Goal: Task Accomplishment & Management: Manage account settings

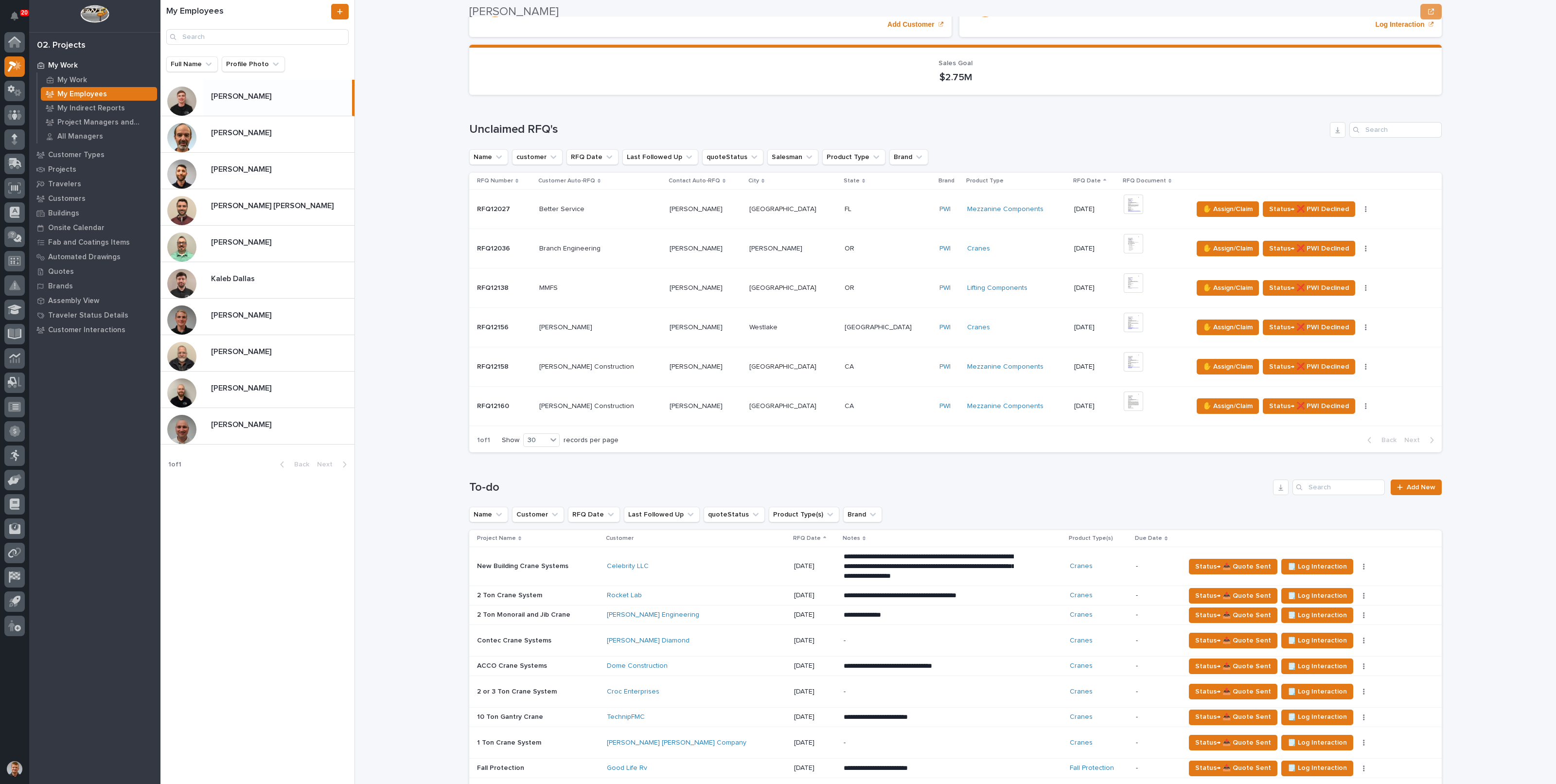
scroll to position [243, 0]
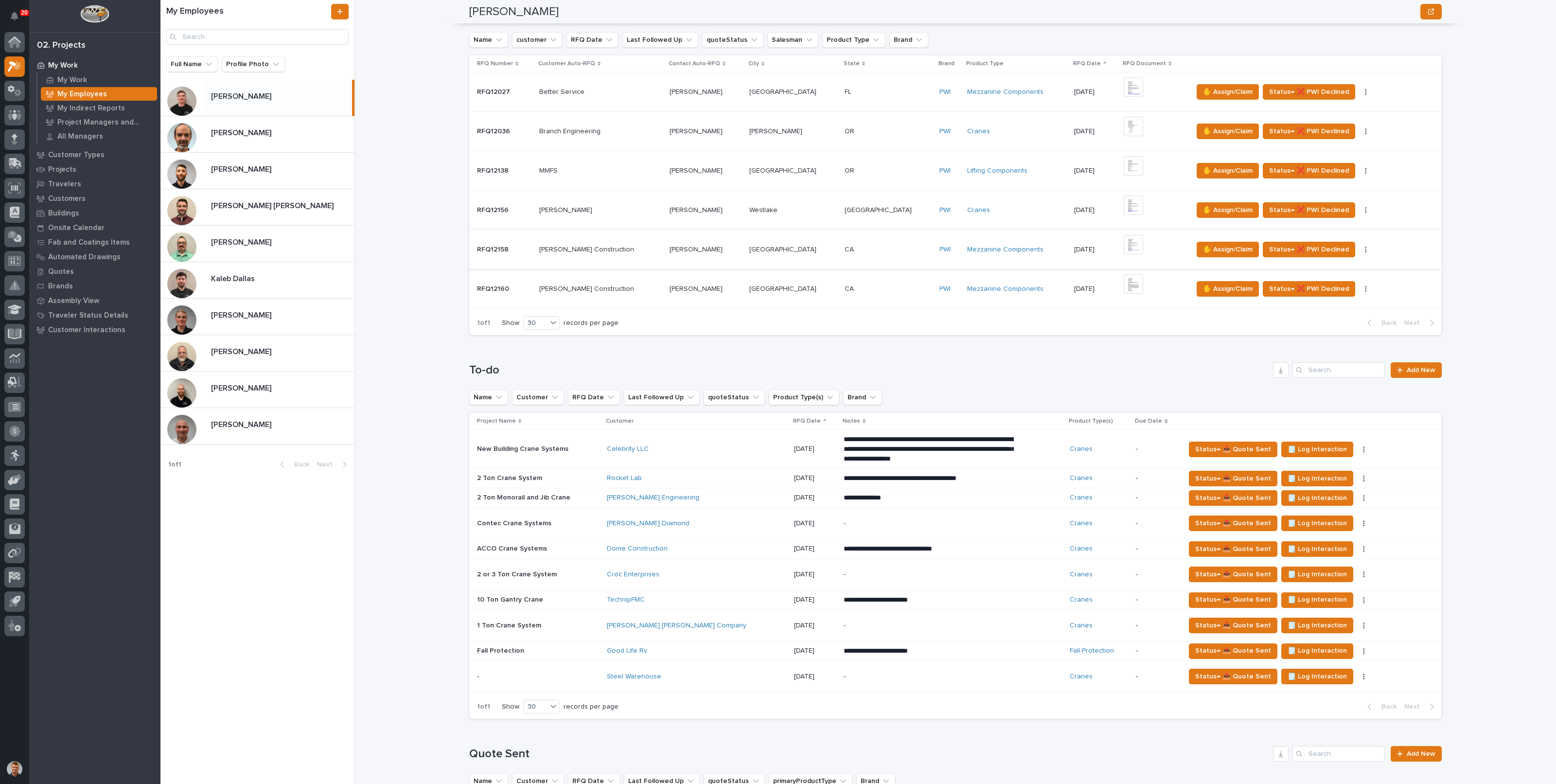
click at [1124, 241] on img at bounding box center [1133, 245] width 20 height 20
click at [1124, 280] on img at bounding box center [1133, 284] width 20 height 20
click at [1124, 285] on img at bounding box center [1133, 284] width 20 height 20
click at [1124, 283] on img at bounding box center [1133, 284] width 20 height 20
click at [1203, 290] on span "✋ Assign/Claim" at bounding box center [1228, 289] width 49 height 12
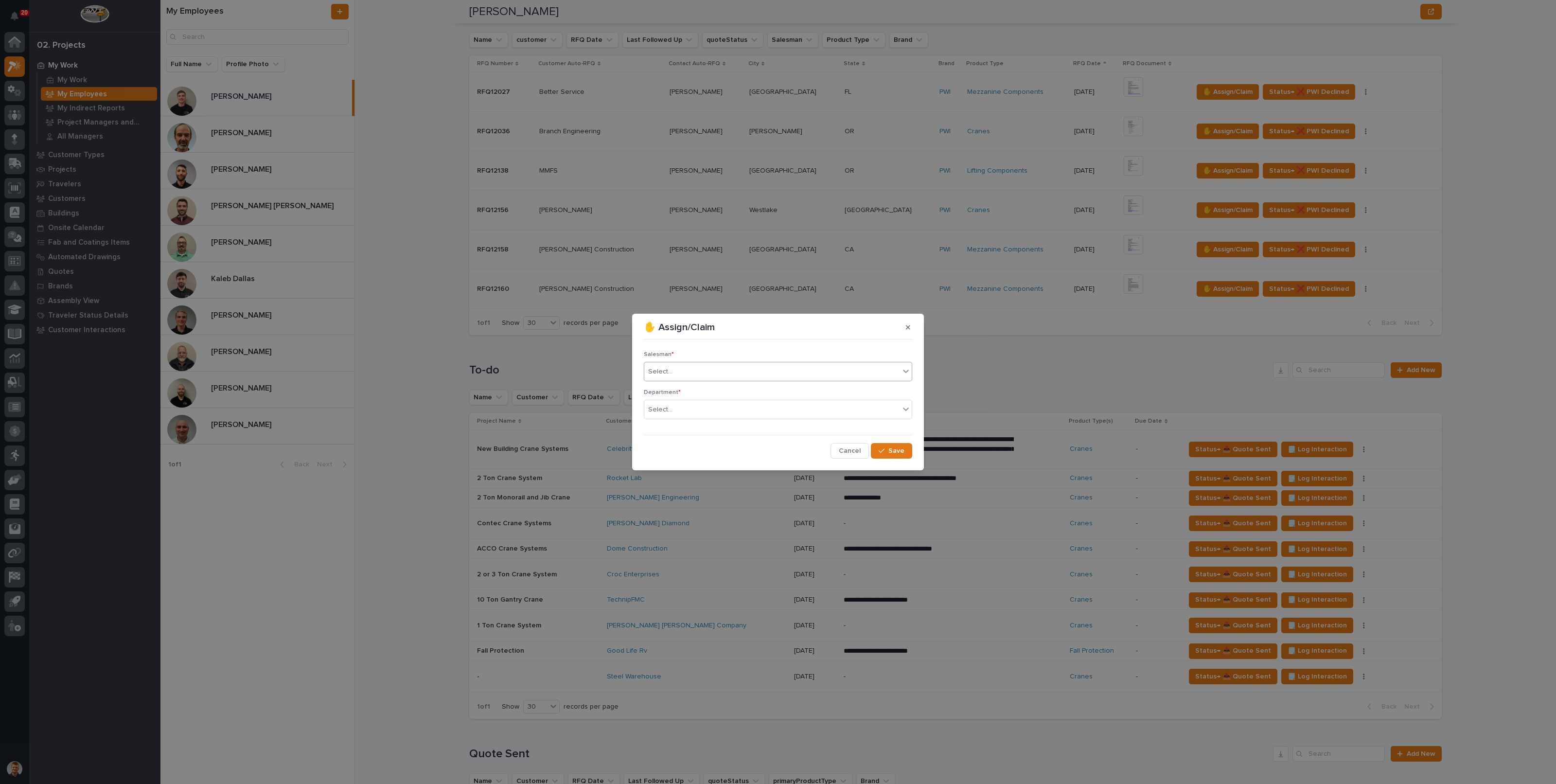
click at [717, 366] on div "Select..." at bounding box center [773, 371] width 256 height 16
type input "****"
click at [713, 387] on div "Riley Youngman" at bounding box center [778, 389] width 267 height 17
click at [703, 413] on div "Select..." at bounding box center [773, 410] width 256 height 16
click at [693, 428] on span "National Sales" at bounding box center [673, 426] width 49 height 11
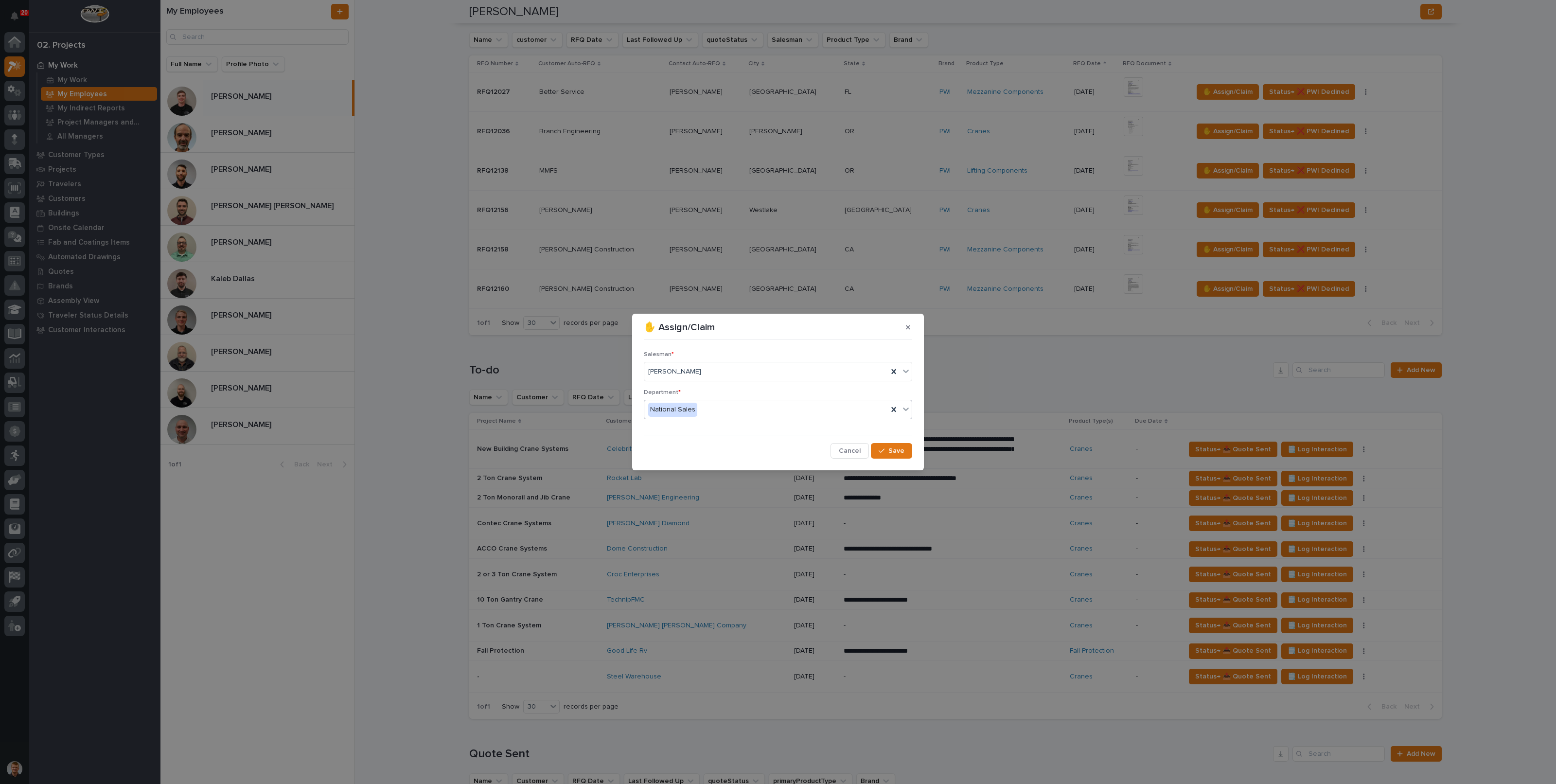
click at [885, 450] on icon "button" at bounding box center [882, 450] width 6 height 7
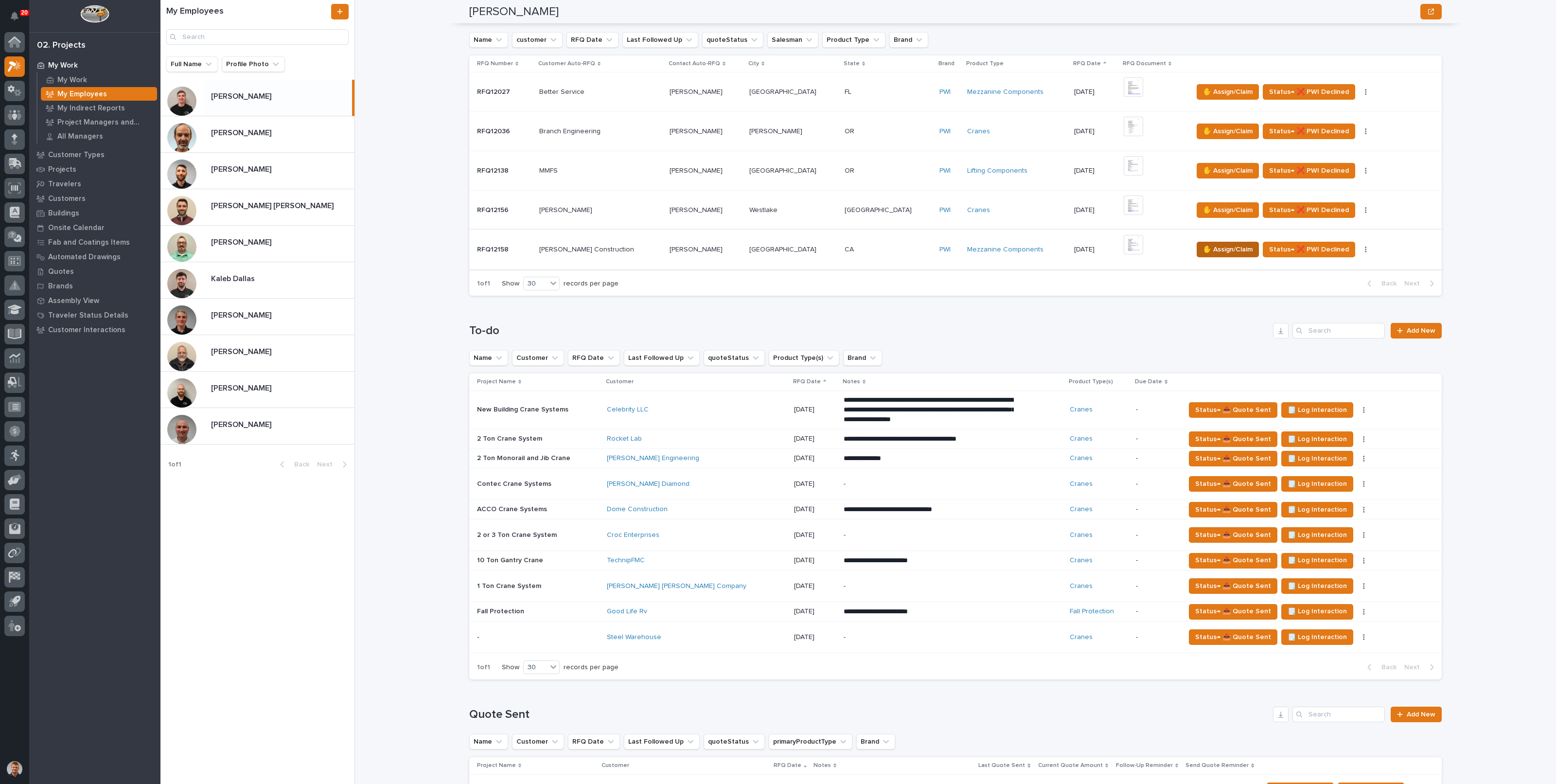
click at [1203, 248] on span "✋ Assign/Claim" at bounding box center [1228, 250] width 49 height 12
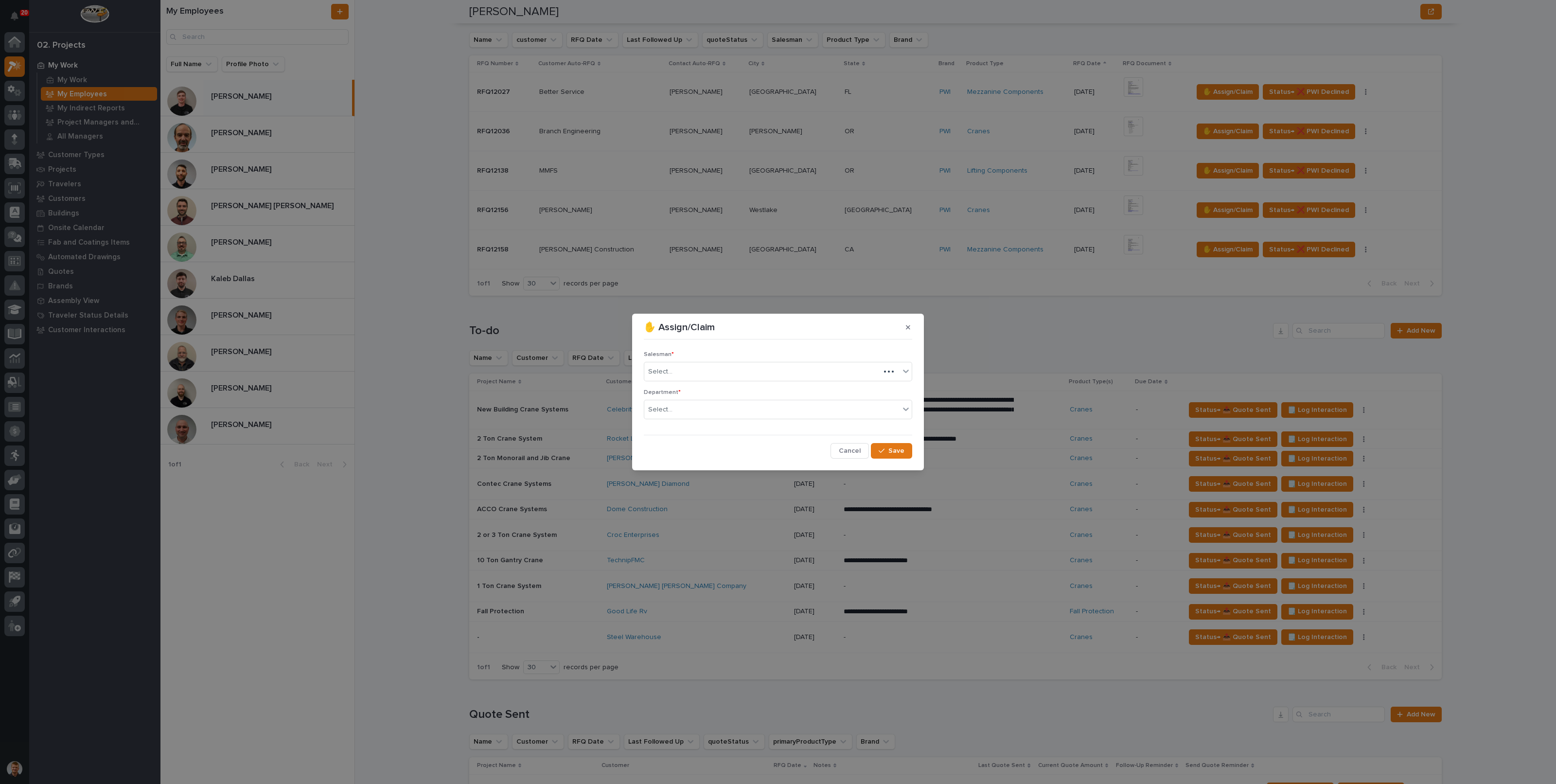
click at [724, 377] on div "Select..." at bounding box center [763, 371] width 236 height 16
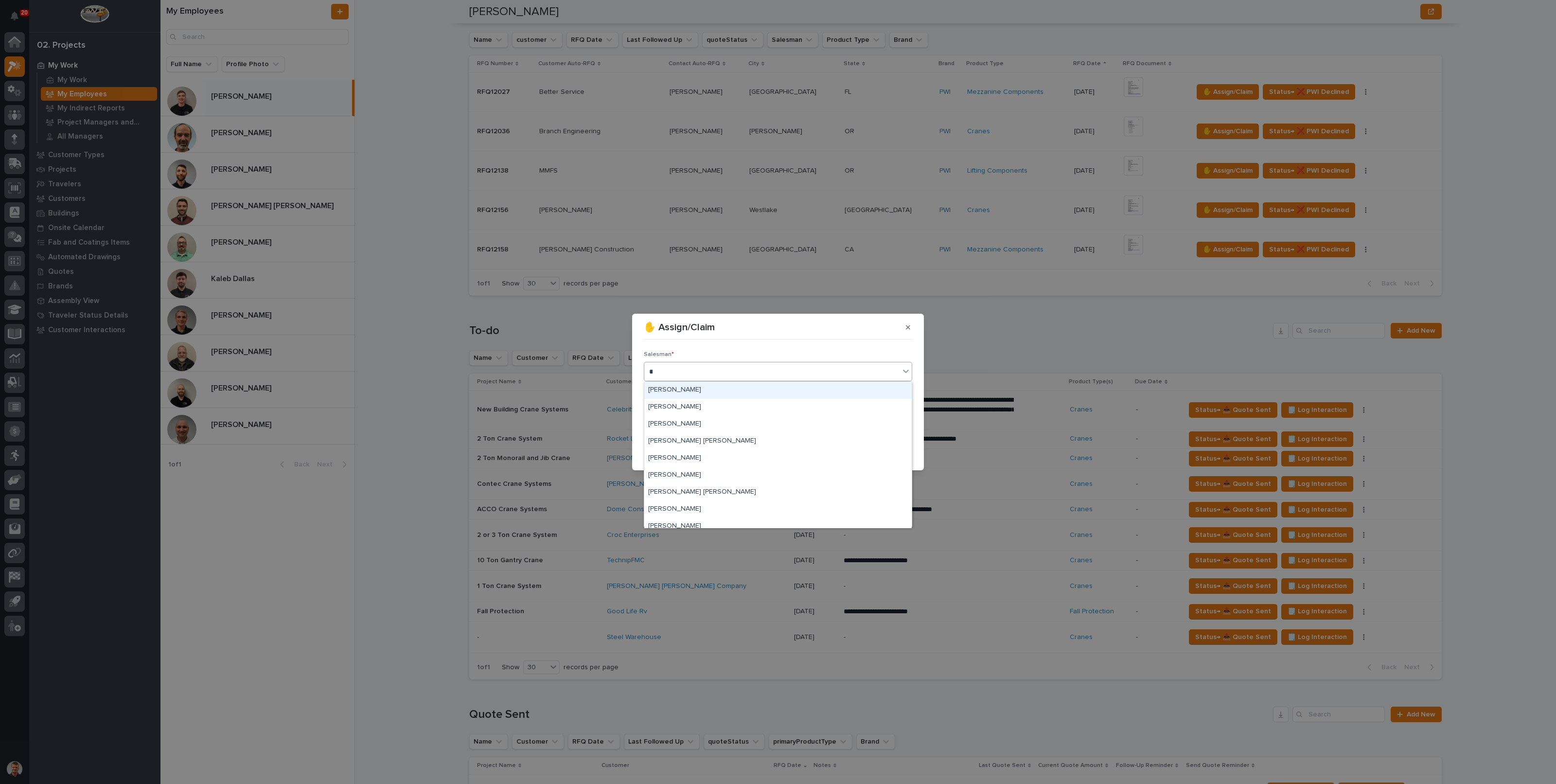
type input "***"
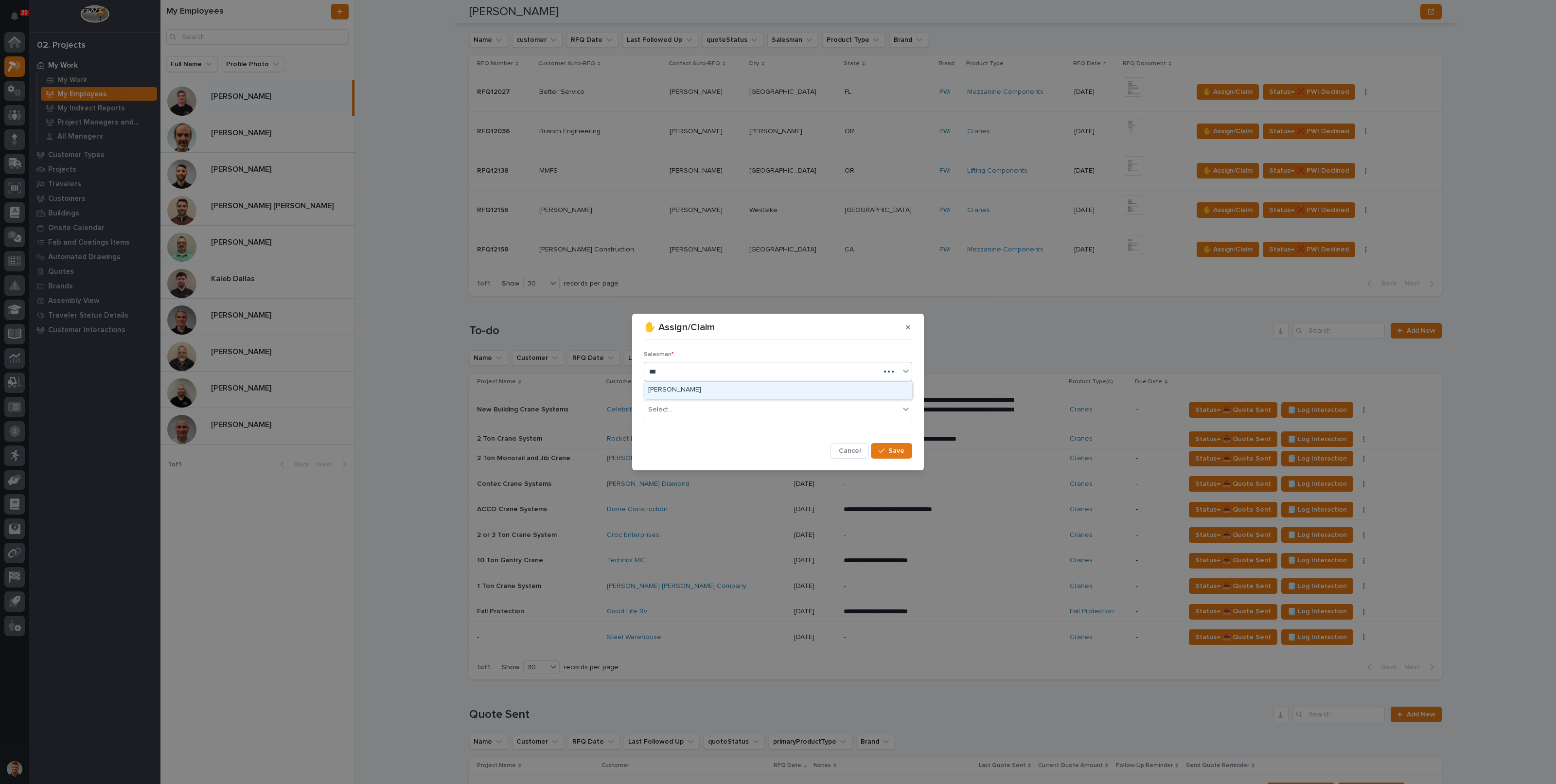
click at [689, 392] on div "Riley Youngman" at bounding box center [778, 389] width 267 height 17
click at [686, 407] on div "Select..." at bounding box center [773, 410] width 256 height 16
click at [675, 448] on span "Regional Sales" at bounding box center [674, 444] width 51 height 11
click at [694, 414] on div "Regional Sales" at bounding box center [674, 410] width 51 height 14
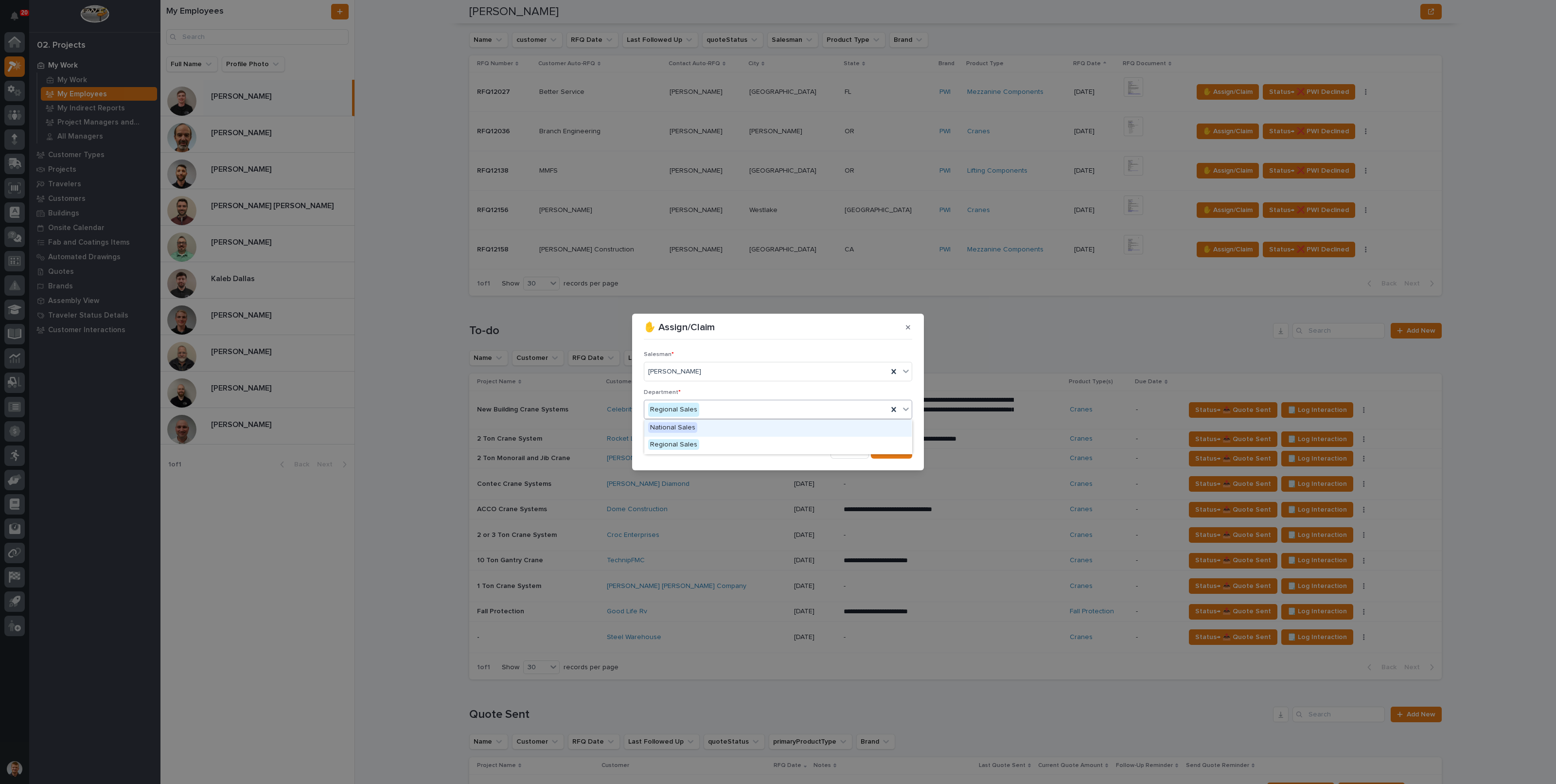
click at [688, 433] on div "National Sales" at bounding box center [778, 427] width 267 height 17
click at [896, 456] on button "Save" at bounding box center [892, 451] width 41 height 16
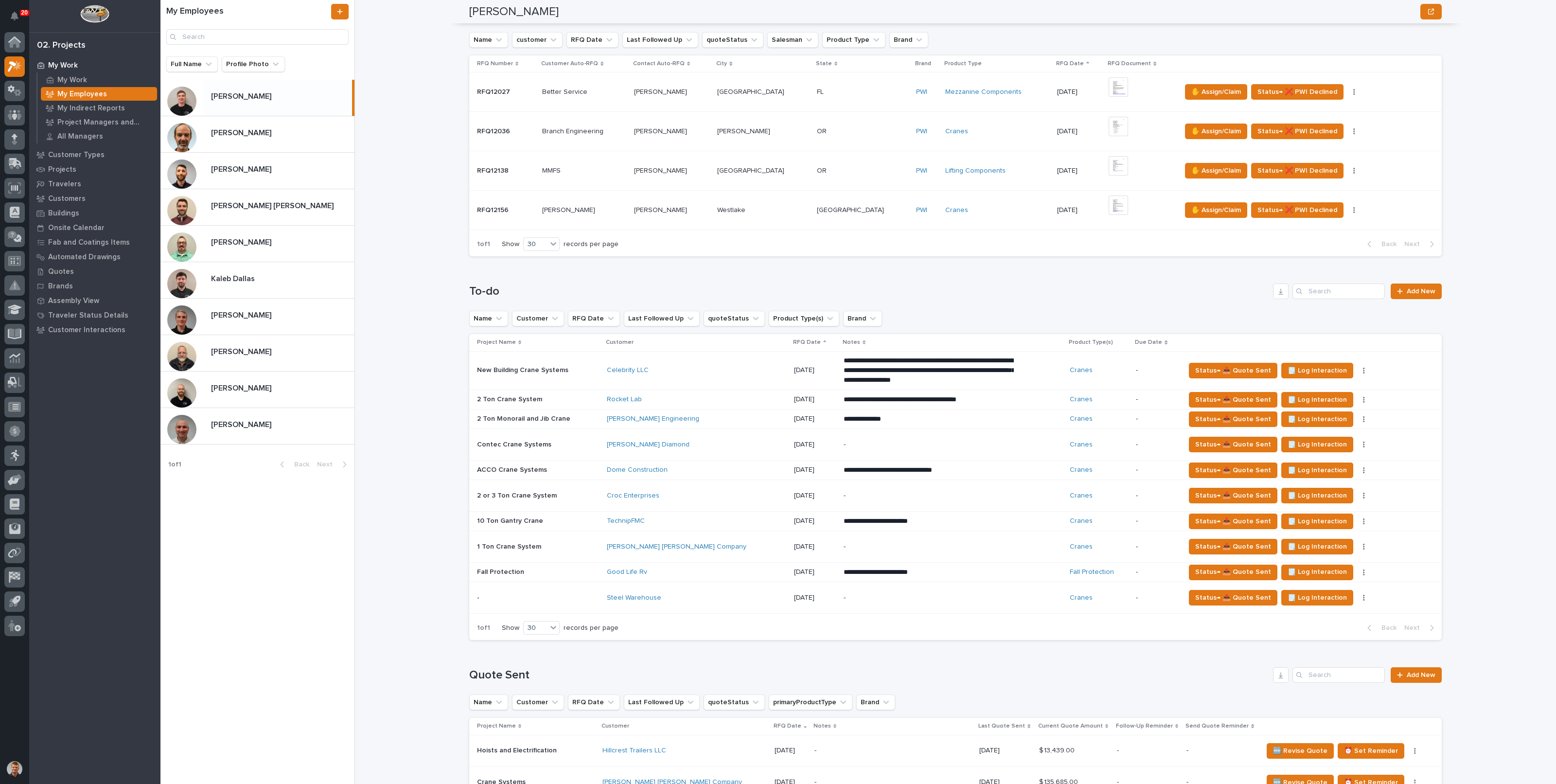
click at [234, 319] on p "Riley Youngman" at bounding box center [242, 313] width 62 height 11
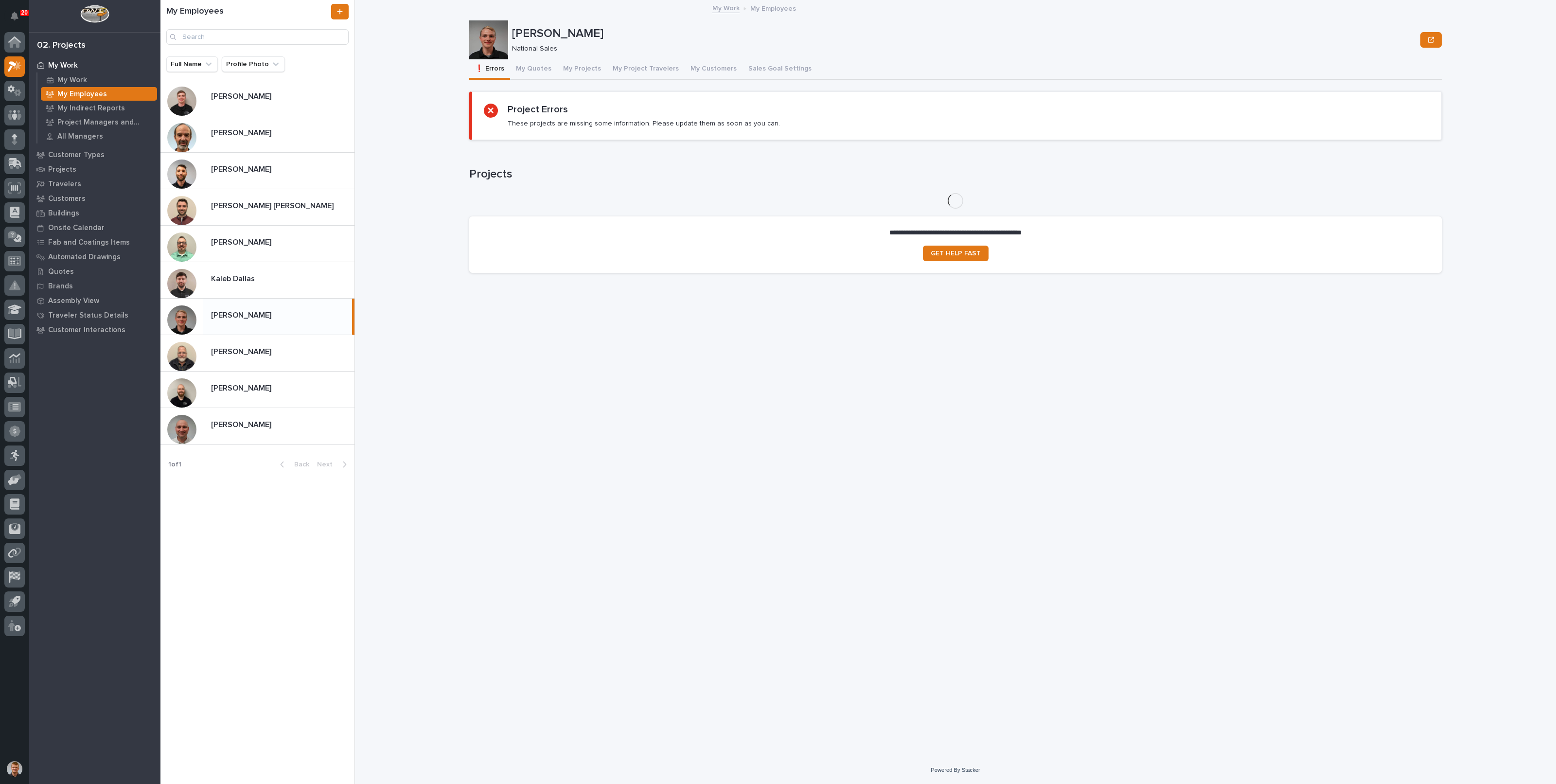
click at [533, 72] on button "My Quotes" at bounding box center [534, 69] width 47 height 21
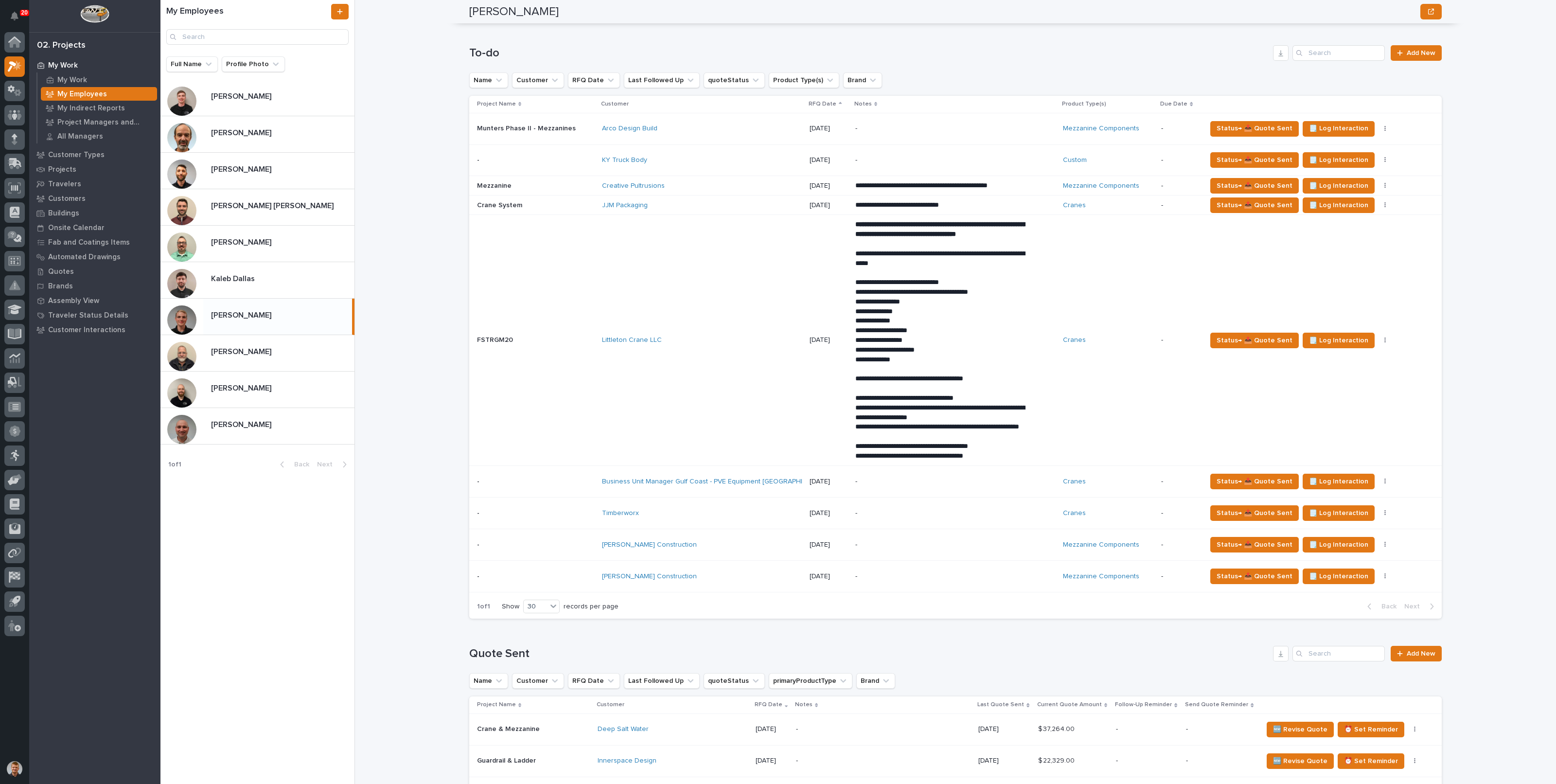
scroll to position [485, 0]
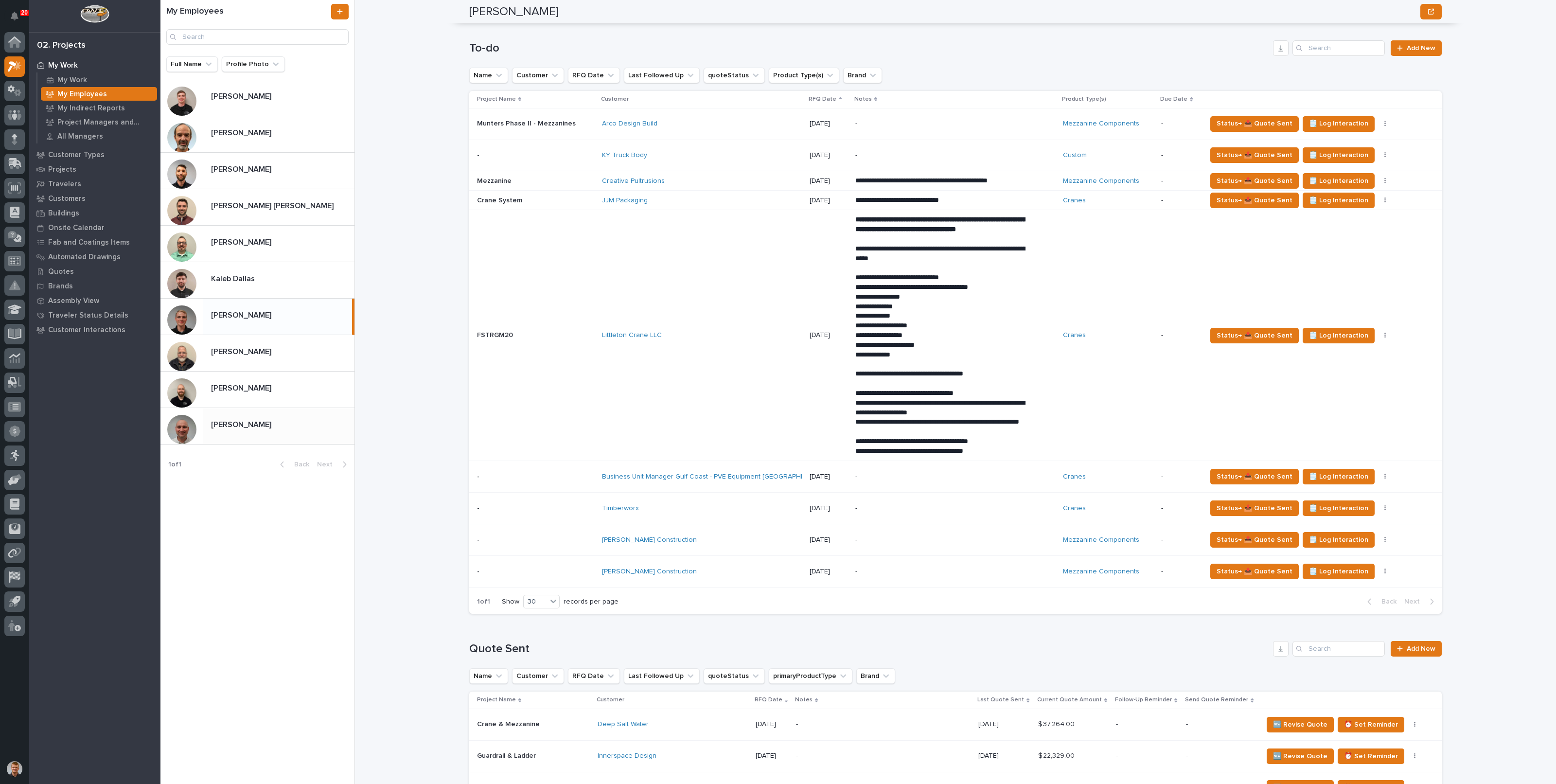
click at [305, 425] on p at bounding box center [281, 424] width 140 height 9
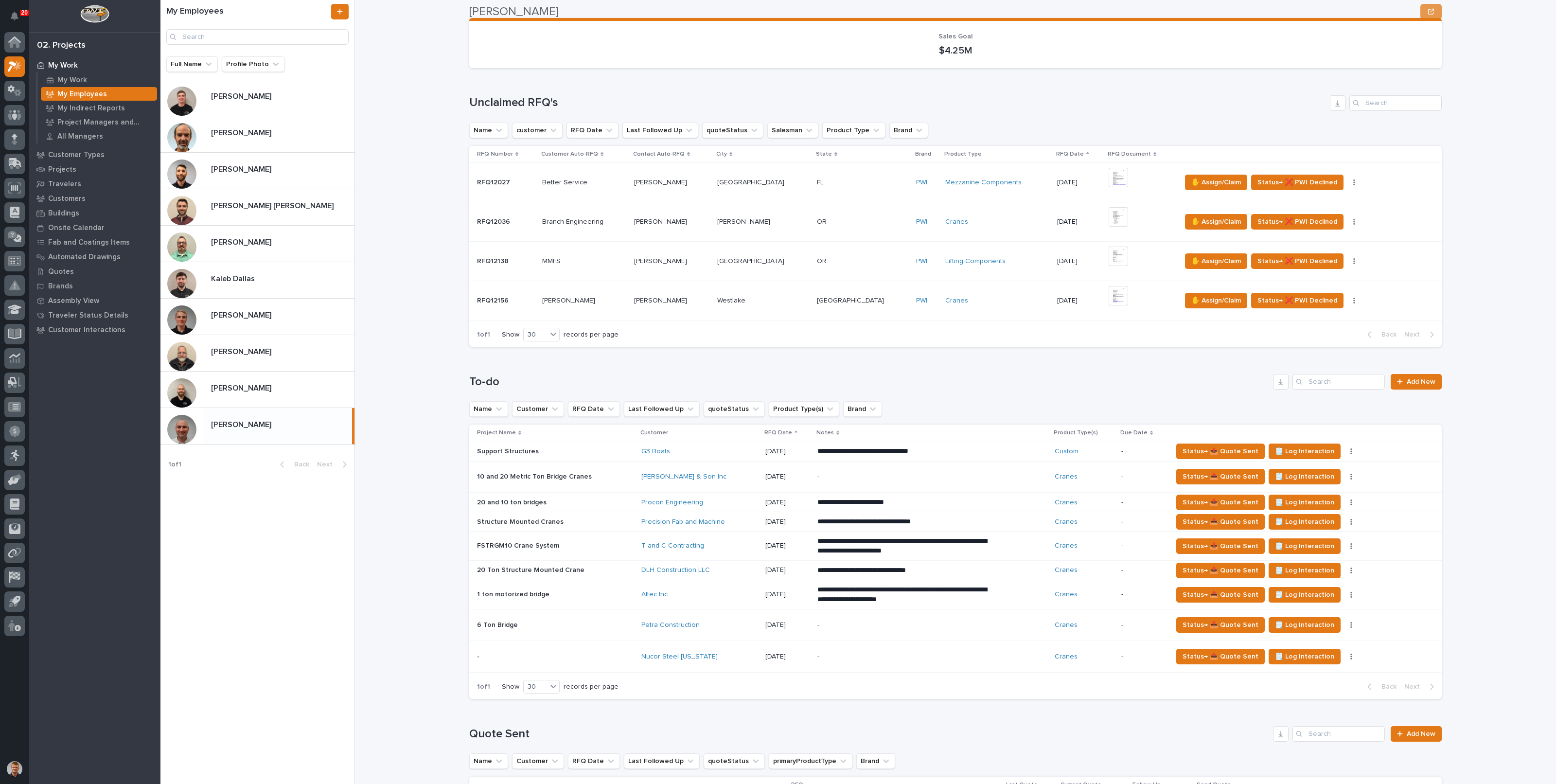
scroll to position [334, 0]
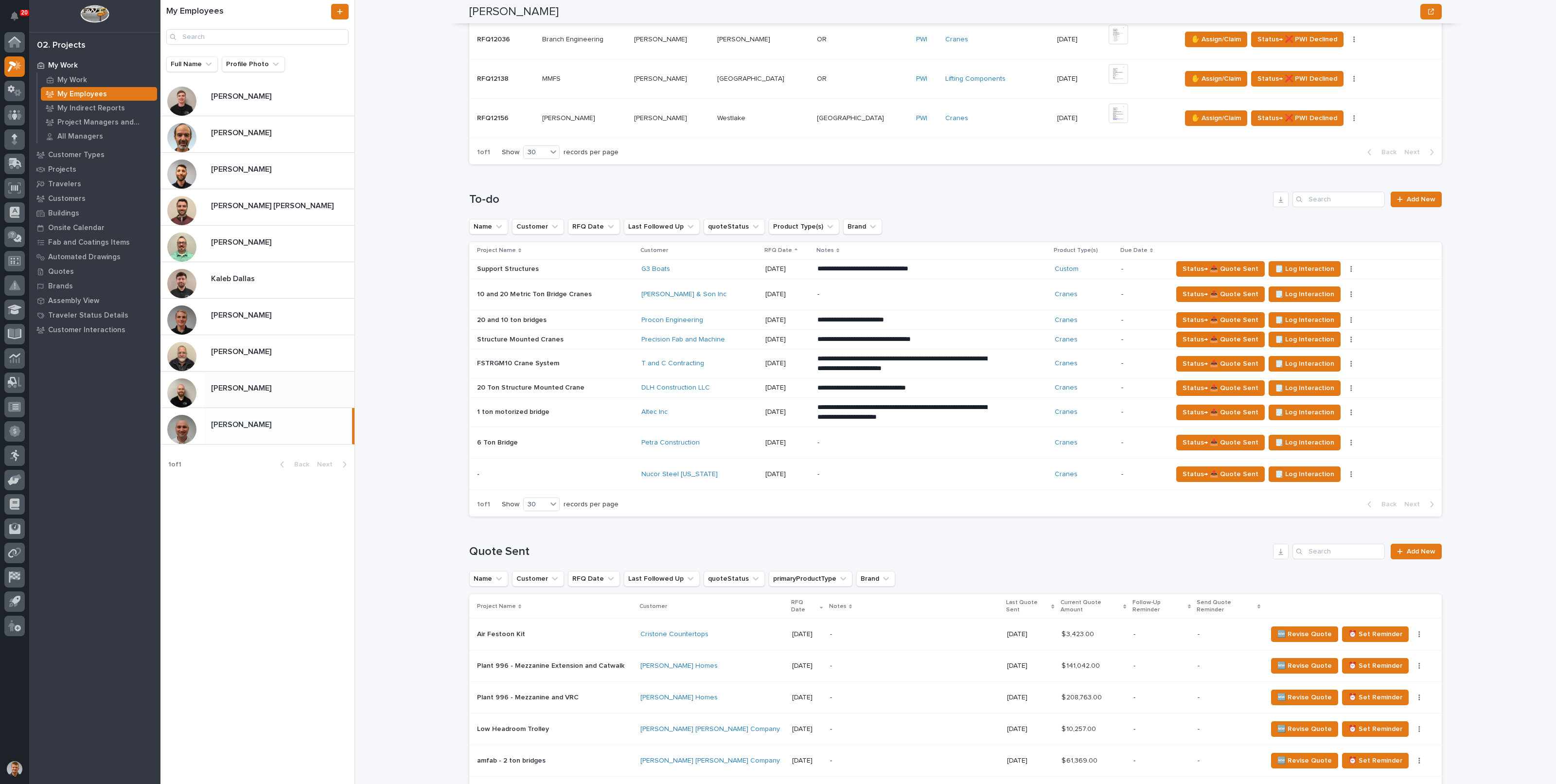
click at [298, 387] on p at bounding box center [281, 387] width 140 height 9
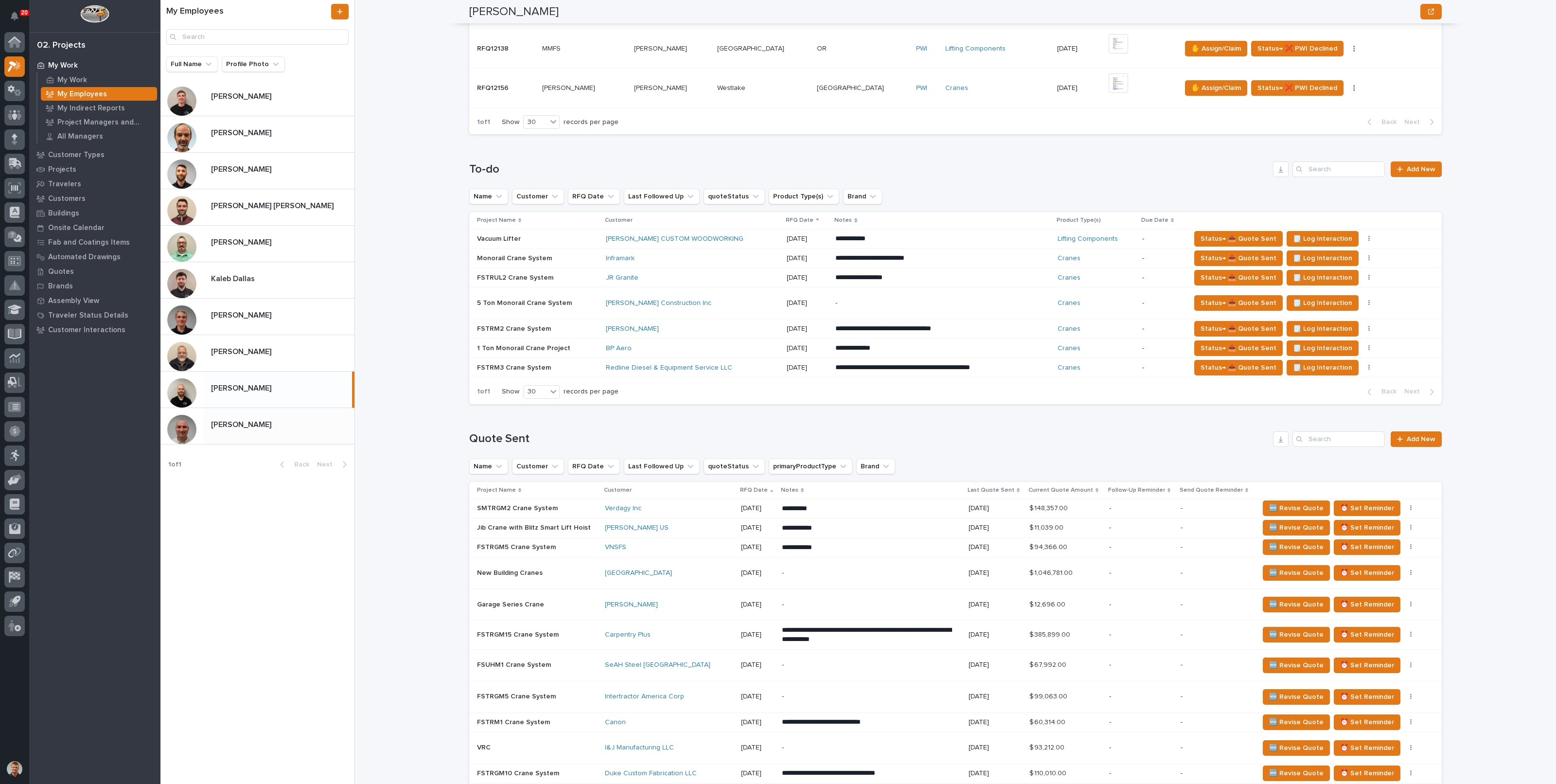
scroll to position [304, 0]
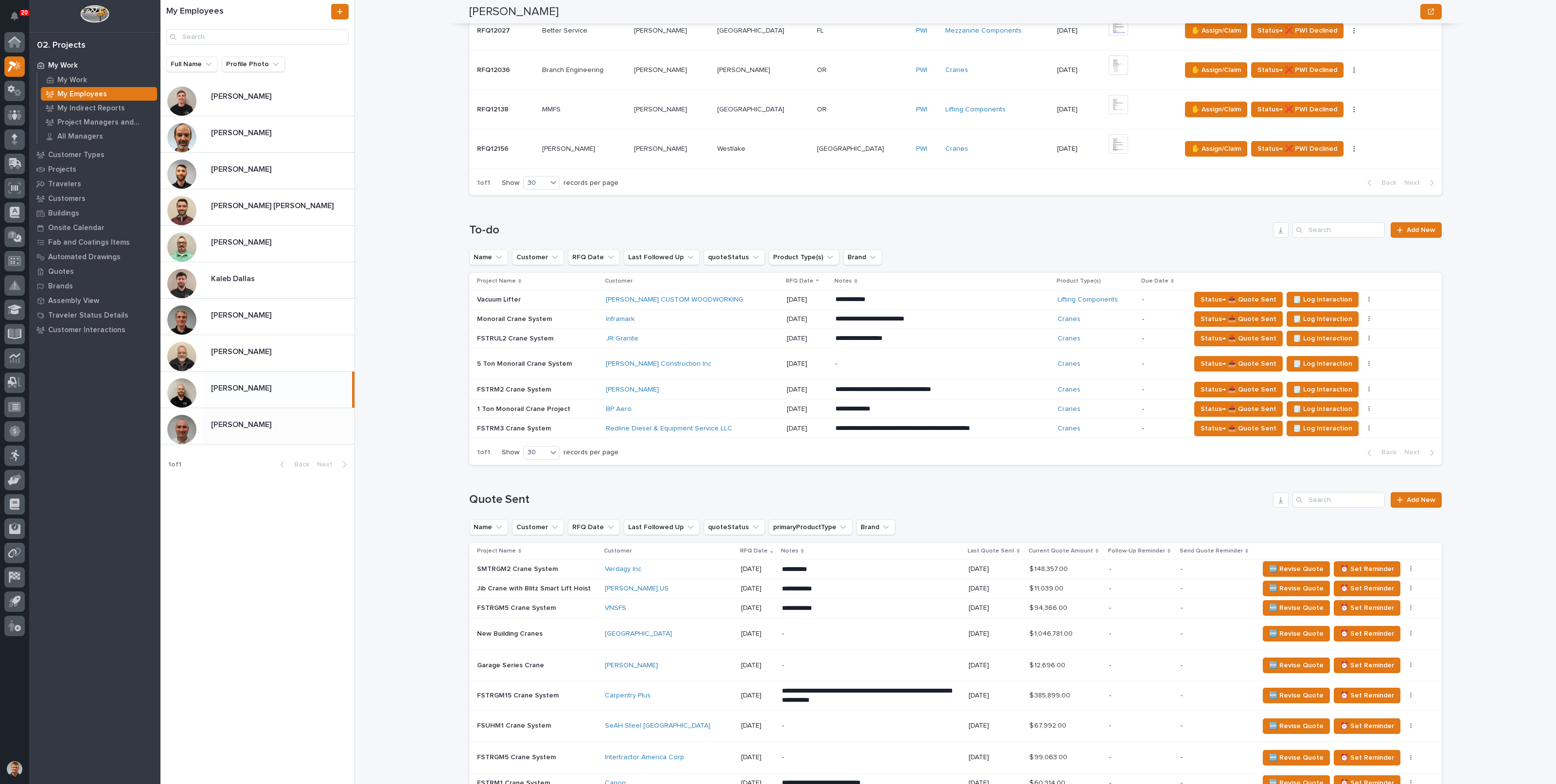
click at [419, 303] on div "My Work My Employees Trent Kautzmann Trent Kautzmann National Sales Sorry, ther…" at bounding box center [961, 392] width 1189 height 784
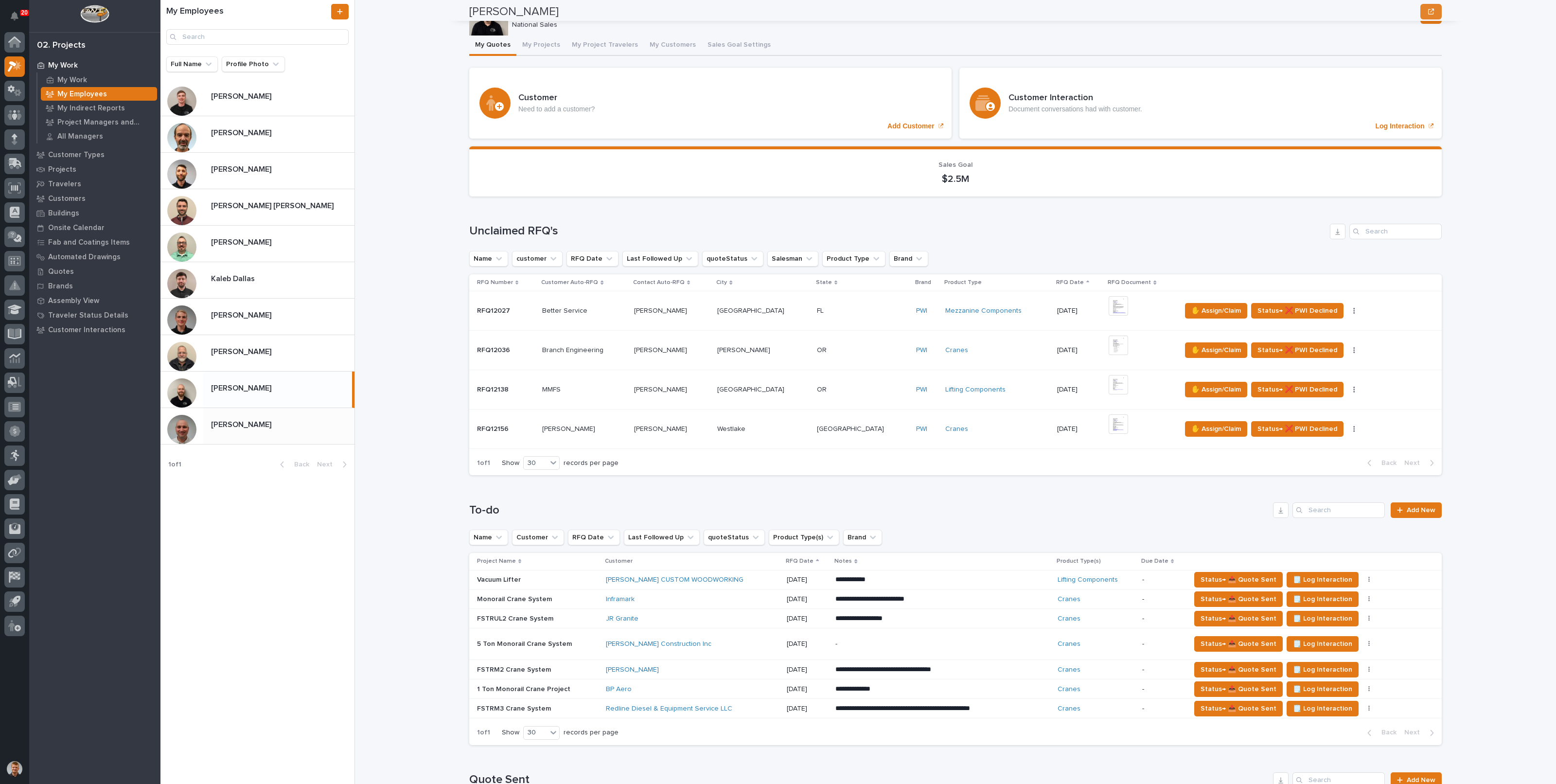
scroll to position [0, 0]
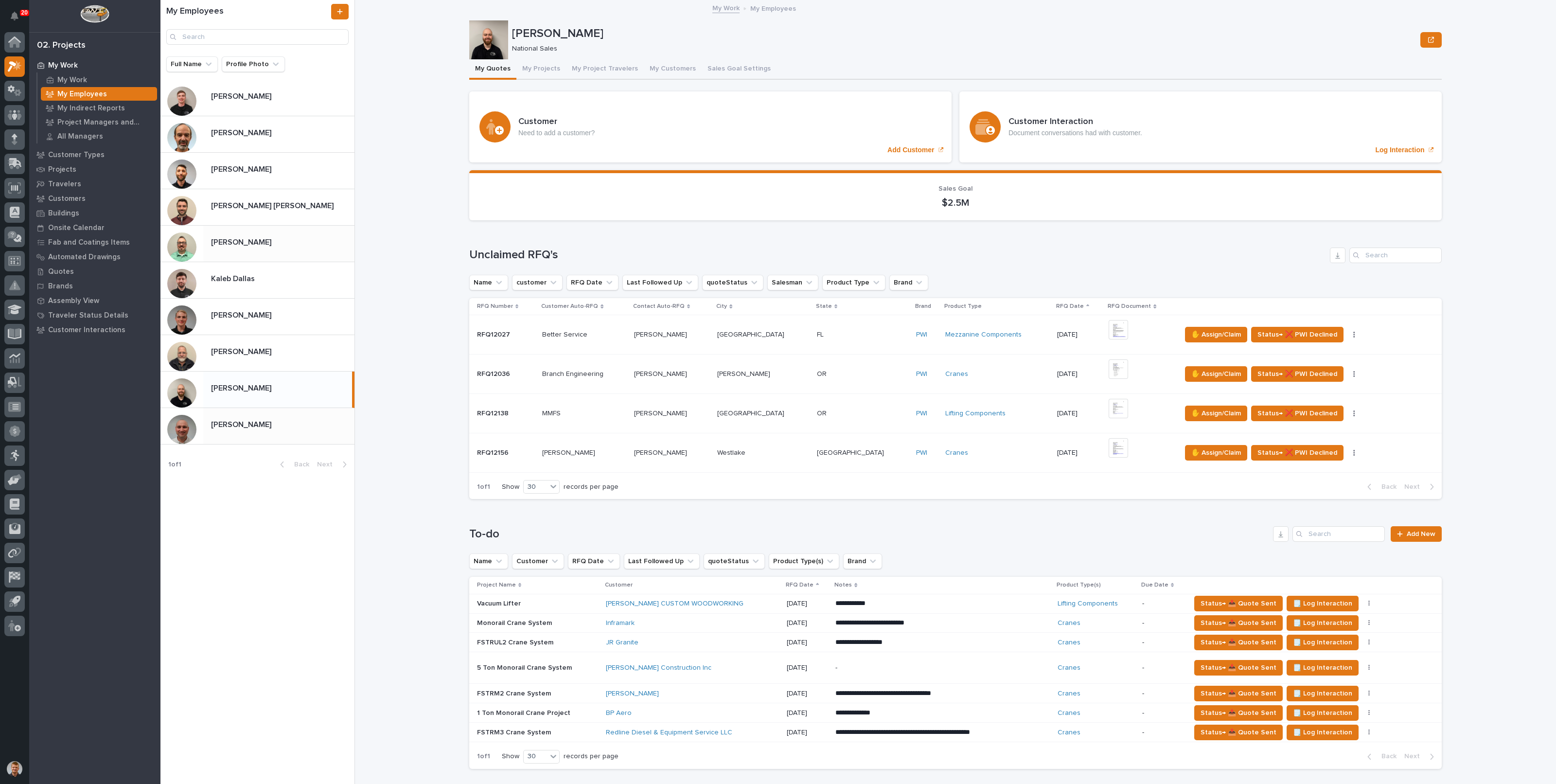
click at [248, 236] on p "Derek Lenhart" at bounding box center [242, 241] width 62 height 11
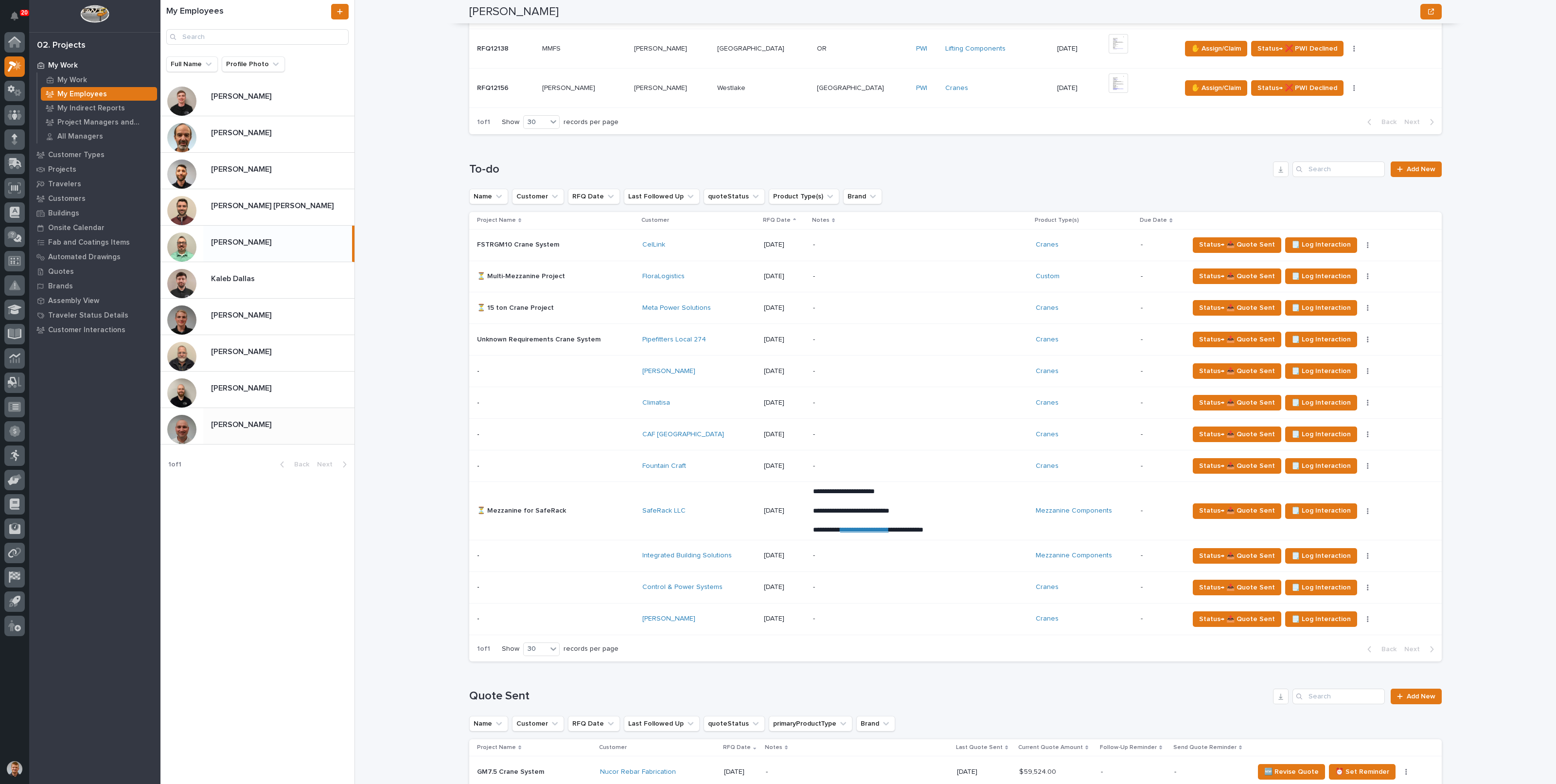
scroll to position [364, 0]
click at [390, 368] on div "My Work My Employees Derek Lenhart Derek Lenhart National Sales Sorry, there wa…" at bounding box center [961, 392] width 1189 height 784
